Goal: Use online tool/utility: Utilize a website feature to perform a specific function

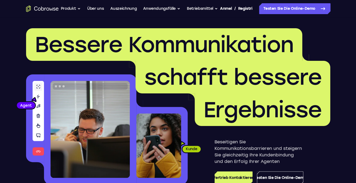
click at [297, 9] on font "Testen Sie die Online-Demo" at bounding box center [290, 8] width 52 height 7
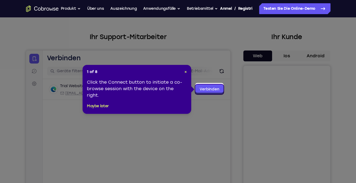
scroll to position [22, 0]
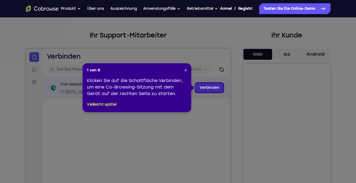
click at [210, 88] on link "Verbinden" at bounding box center [209, 88] width 29 height 10
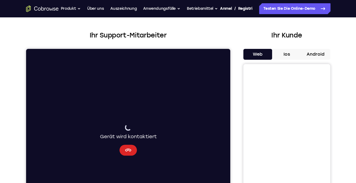
click at [129, 150] on icon "Abbrechen" at bounding box center [128, 150] width 7 height 7
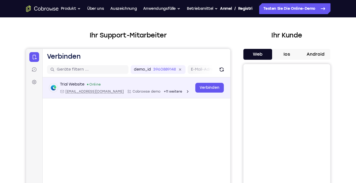
click at [77, 91] on span "[EMAIL_ADDRESS][DOMAIN_NAME]" at bounding box center [94, 91] width 58 height 4
type input "[EMAIL_ADDRESS][DOMAIN_NAME]"
